Goal: Task Accomplishment & Management: Manage account settings

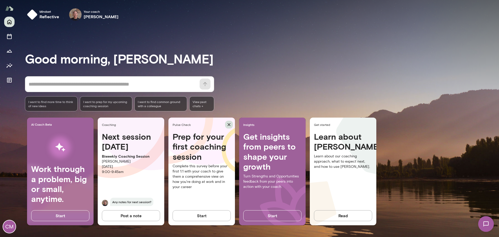
click at [227, 121] on button "button" at bounding box center [229, 125] width 8 height 8
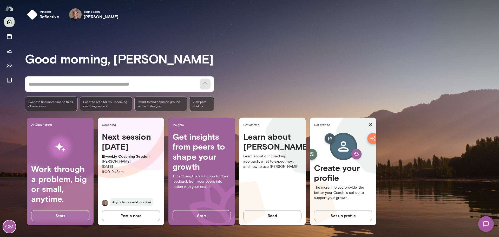
click at [348, 216] on button "Set up profile" at bounding box center [343, 215] width 58 height 11
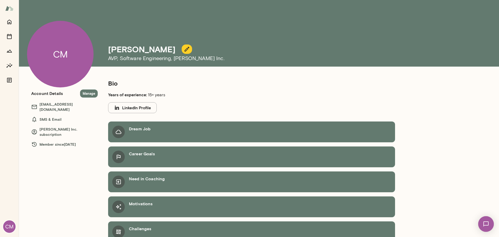
click at [164, 94] on p "Years of experience: 15+ years" at bounding box center [195, 95] width 175 height 7
click at [10, 24] on icon "Home" at bounding box center [9, 22] width 4 height 5
